Goal: Obtain resource: Download file/media

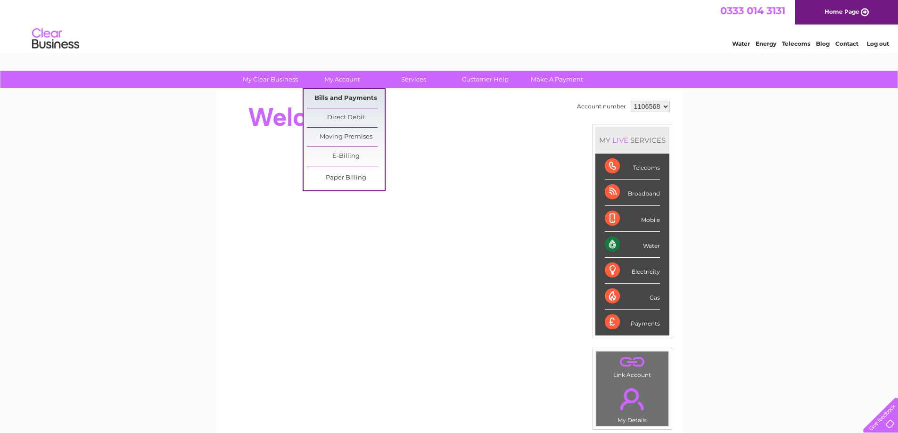
click at [330, 95] on link "Bills and Payments" at bounding box center [346, 98] width 78 height 19
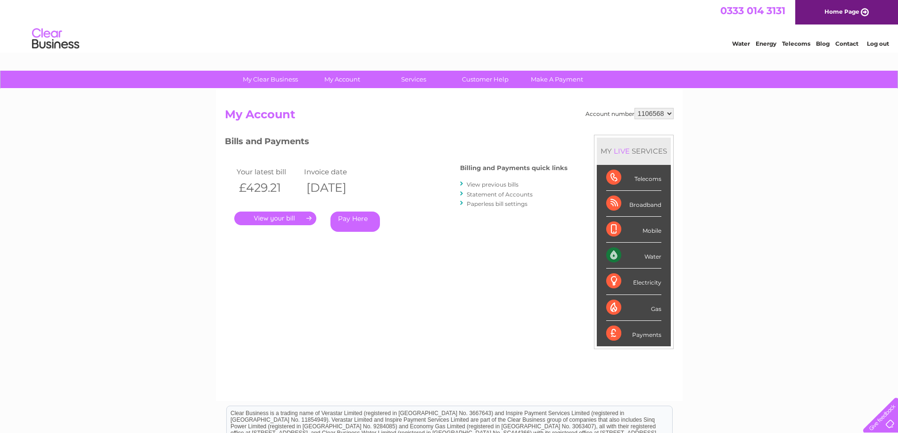
click at [493, 185] on link "View previous bills" at bounding box center [493, 184] width 52 height 7
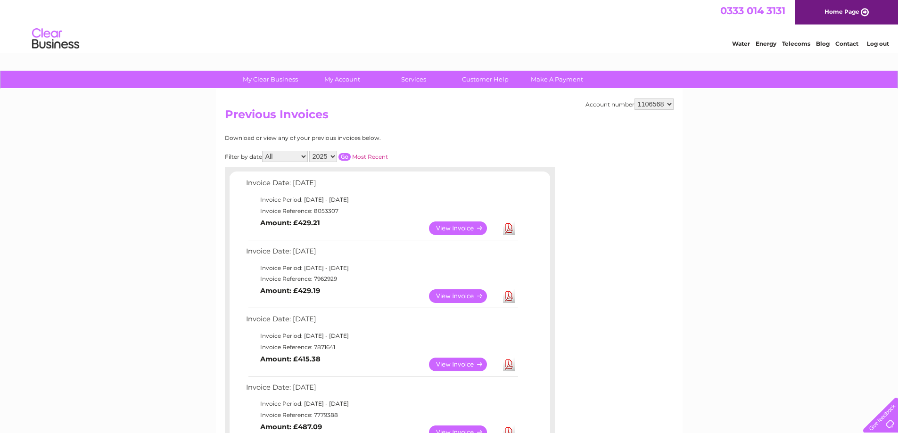
click at [467, 294] on link "View" at bounding box center [463, 296] width 69 height 14
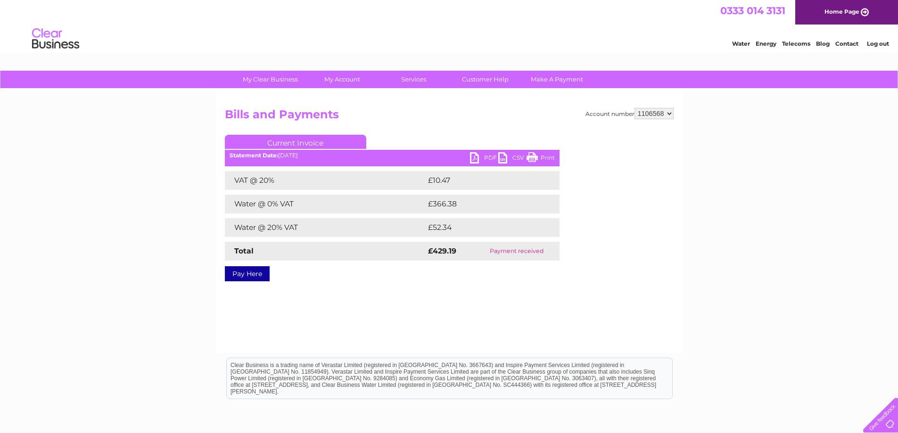
click at [471, 152] on ul "Current Invoice" at bounding box center [392, 143] width 335 height 17
click at [472, 157] on link "PDF" at bounding box center [484, 159] width 28 height 14
